Goal: Find specific page/section: Find specific page/section

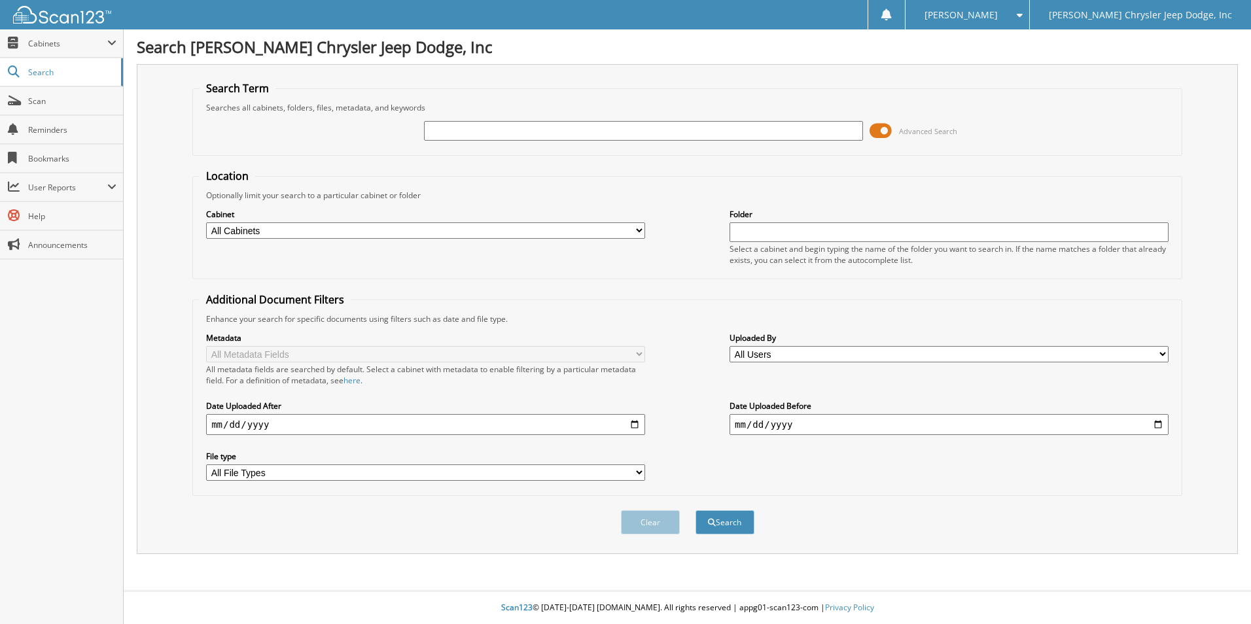
click at [882, 130] on span at bounding box center [881, 131] width 22 height 20
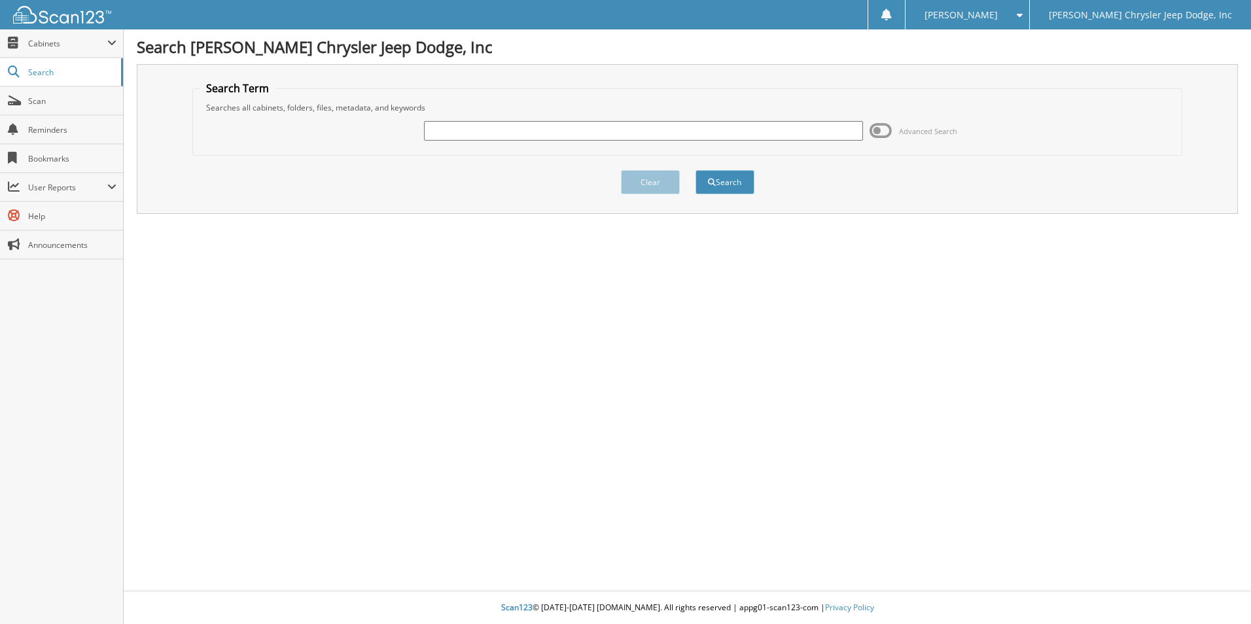
click at [693, 133] on input "text" at bounding box center [643, 131] width 439 height 20
type input "83514"
click at [696, 170] on button "Search" at bounding box center [725, 182] width 59 height 24
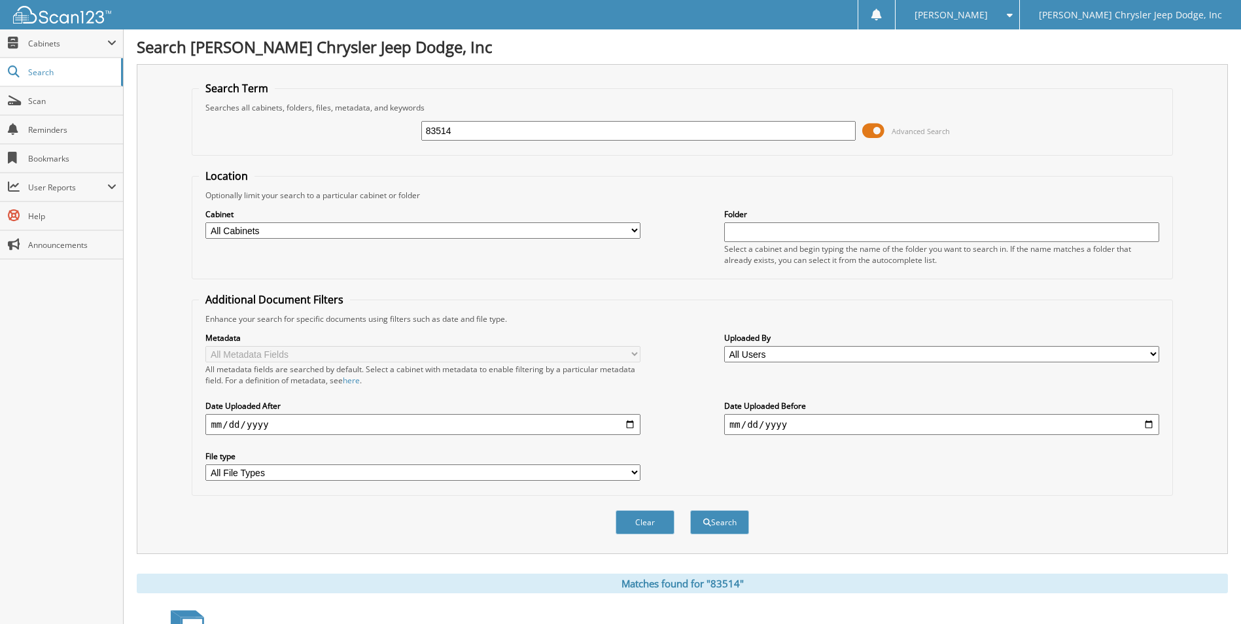
click at [878, 134] on span at bounding box center [874, 131] width 22 height 20
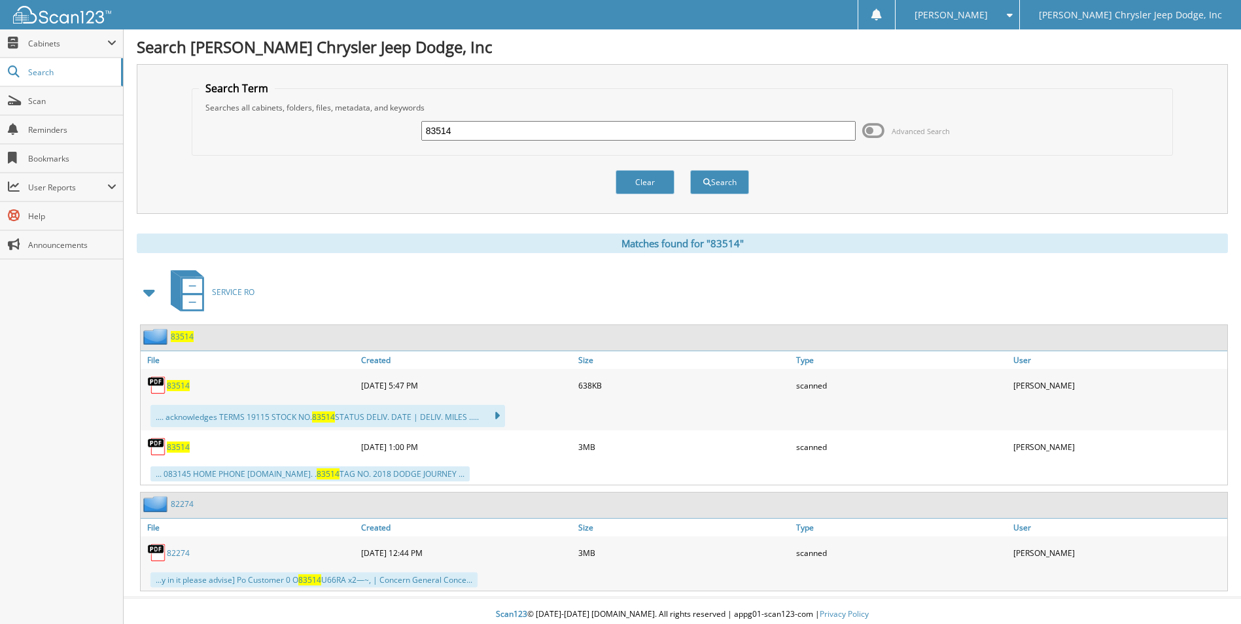
click at [180, 446] on span "83514" at bounding box center [178, 447] width 23 height 11
